Goal: Navigation & Orientation: Find specific page/section

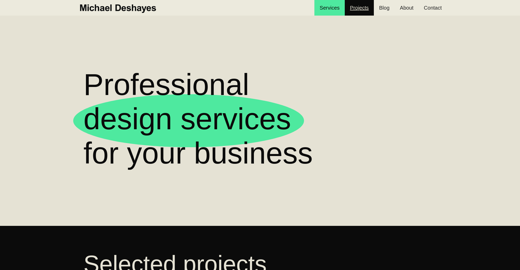
click at [347, 11] on link "Projects" at bounding box center [359, 8] width 29 height 16
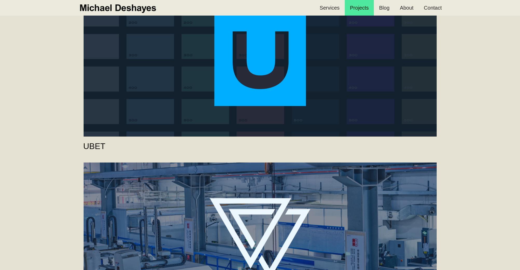
scroll to position [291, 0]
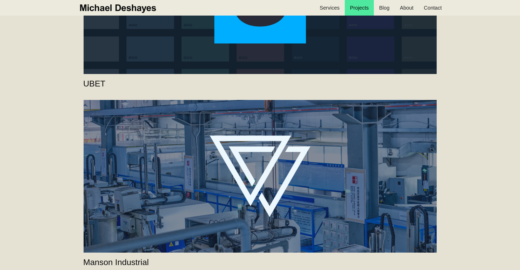
click at [230, 219] on link "Manson Industrial" at bounding box center [260, 176] width 353 height 153
